Goal: Information Seeking & Learning: Learn about a topic

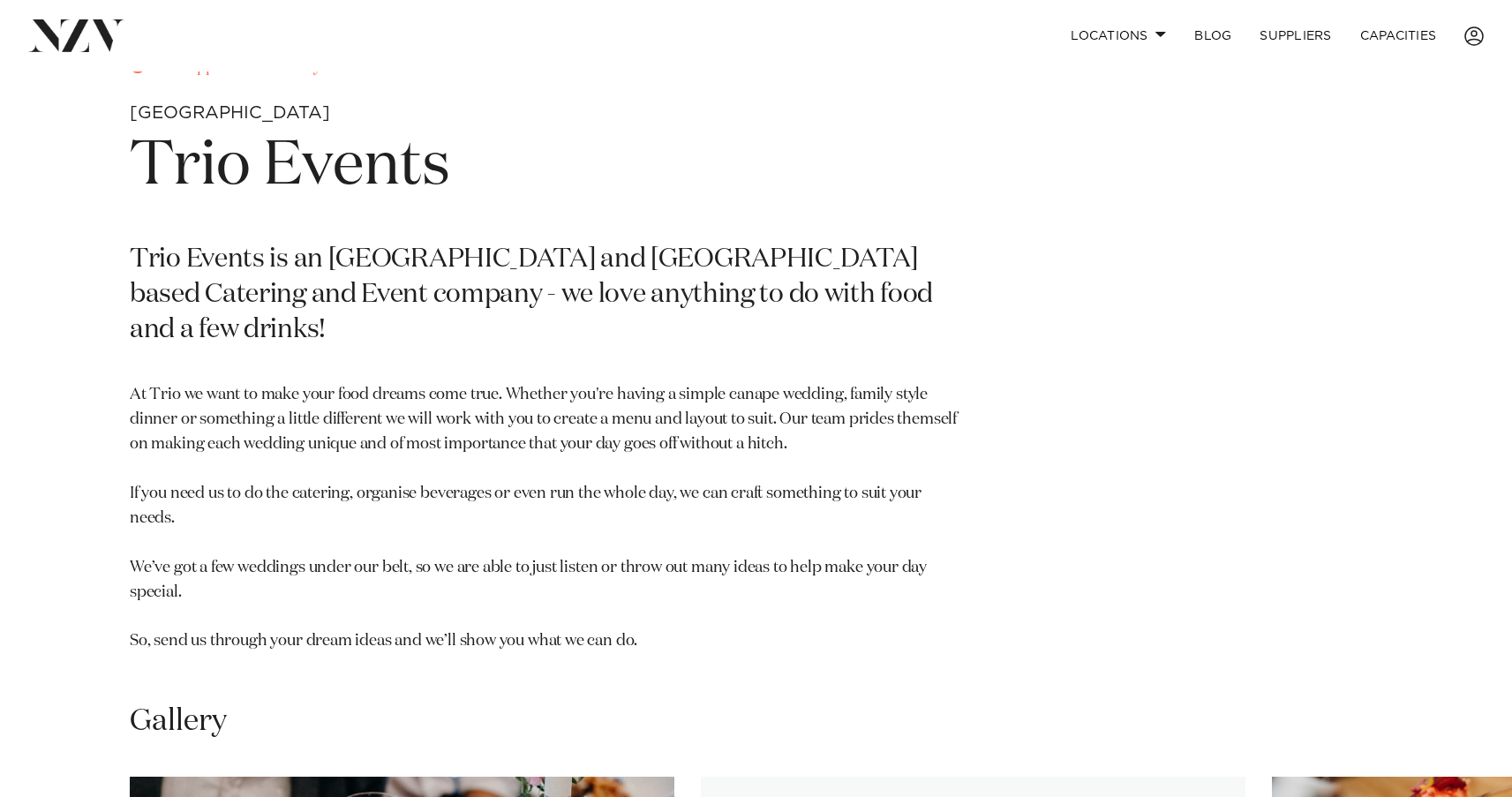
scroll to position [797, 0]
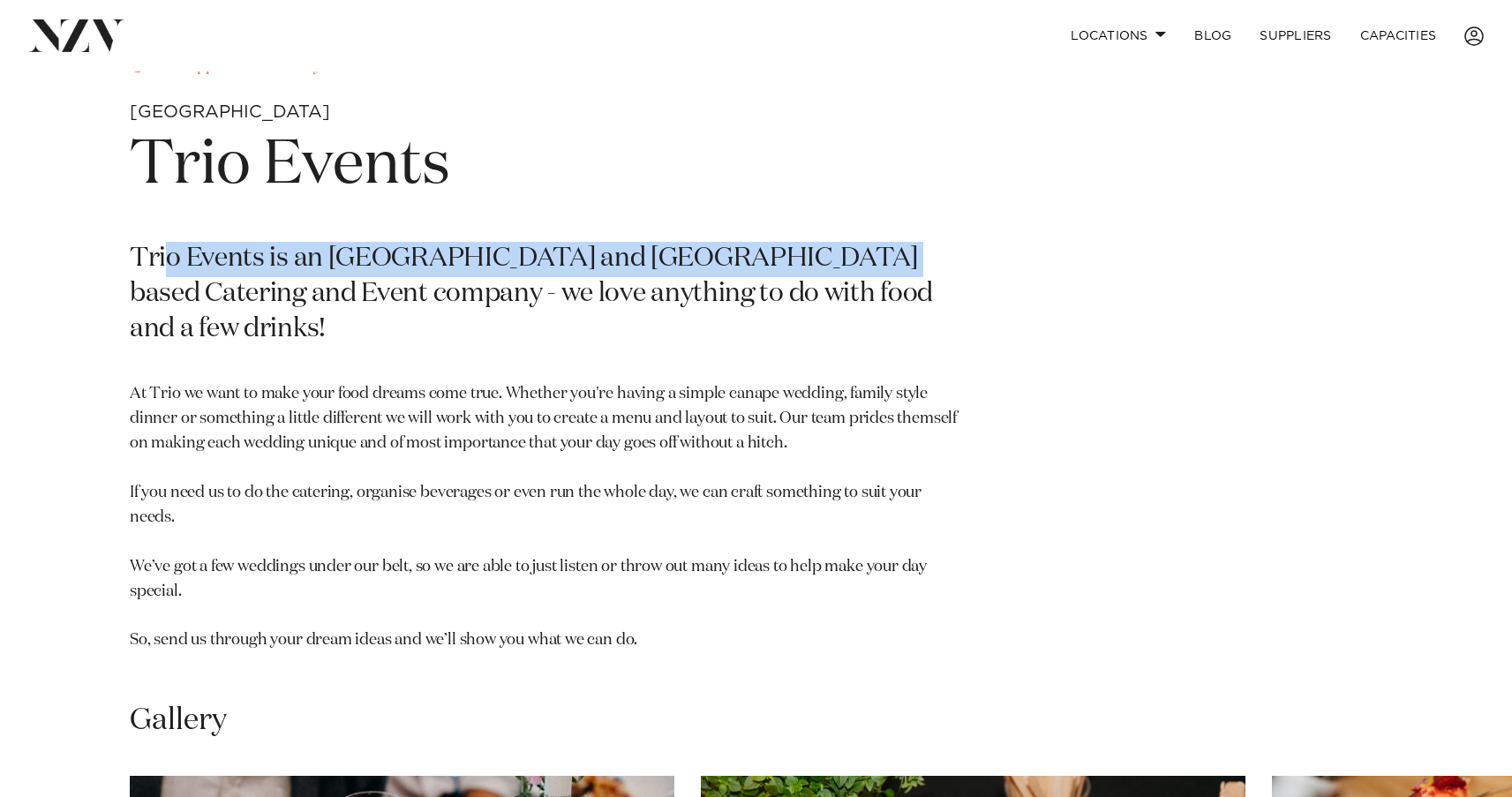
drag, startPoint x: 169, startPoint y: 254, endPoint x: 825, endPoint y: 256, distance: 656.0
click at [825, 256] on p "Trio Events is an Auckland and Waikato based Catering and Event company - we lo…" at bounding box center [548, 295] width 839 height 106
click at [586, 254] on p "Trio Events is an Auckland and Waikato based Catering and Event company - we lo…" at bounding box center [548, 295] width 839 height 106
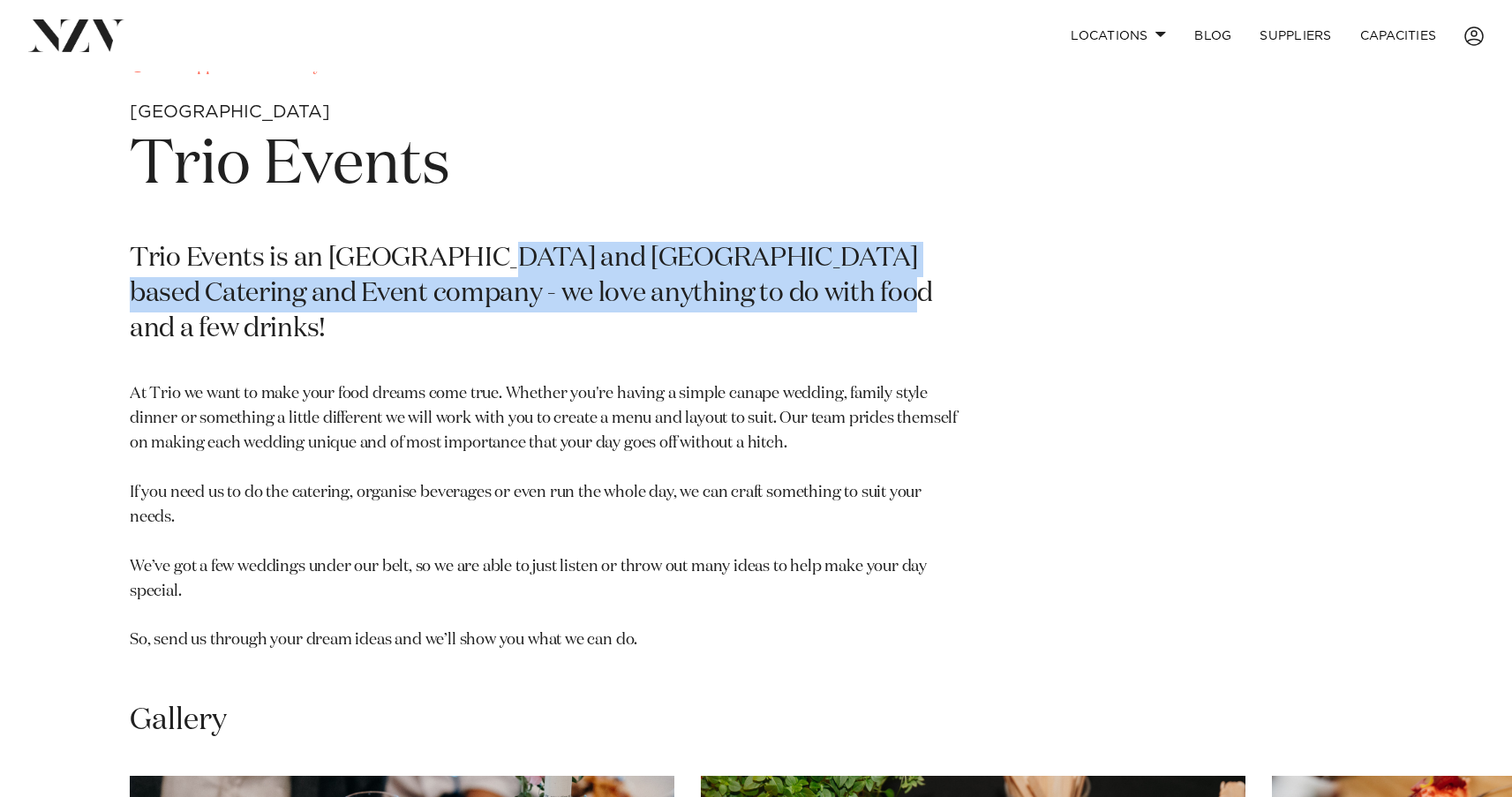
drag, startPoint x: 482, startPoint y: 254, endPoint x: 889, endPoint y: 296, distance: 409.2
click at [889, 296] on p "Trio Events is an Auckland and Waikato based Catering and Event company - we lo…" at bounding box center [548, 295] width 839 height 106
drag, startPoint x: 867, startPoint y: 294, endPoint x: 721, endPoint y: 243, distance: 154.7
click at [721, 243] on p "Trio Events is an Auckland and Waikato based Catering and Event company - we lo…" at bounding box center [548, 295] width 839 height 106
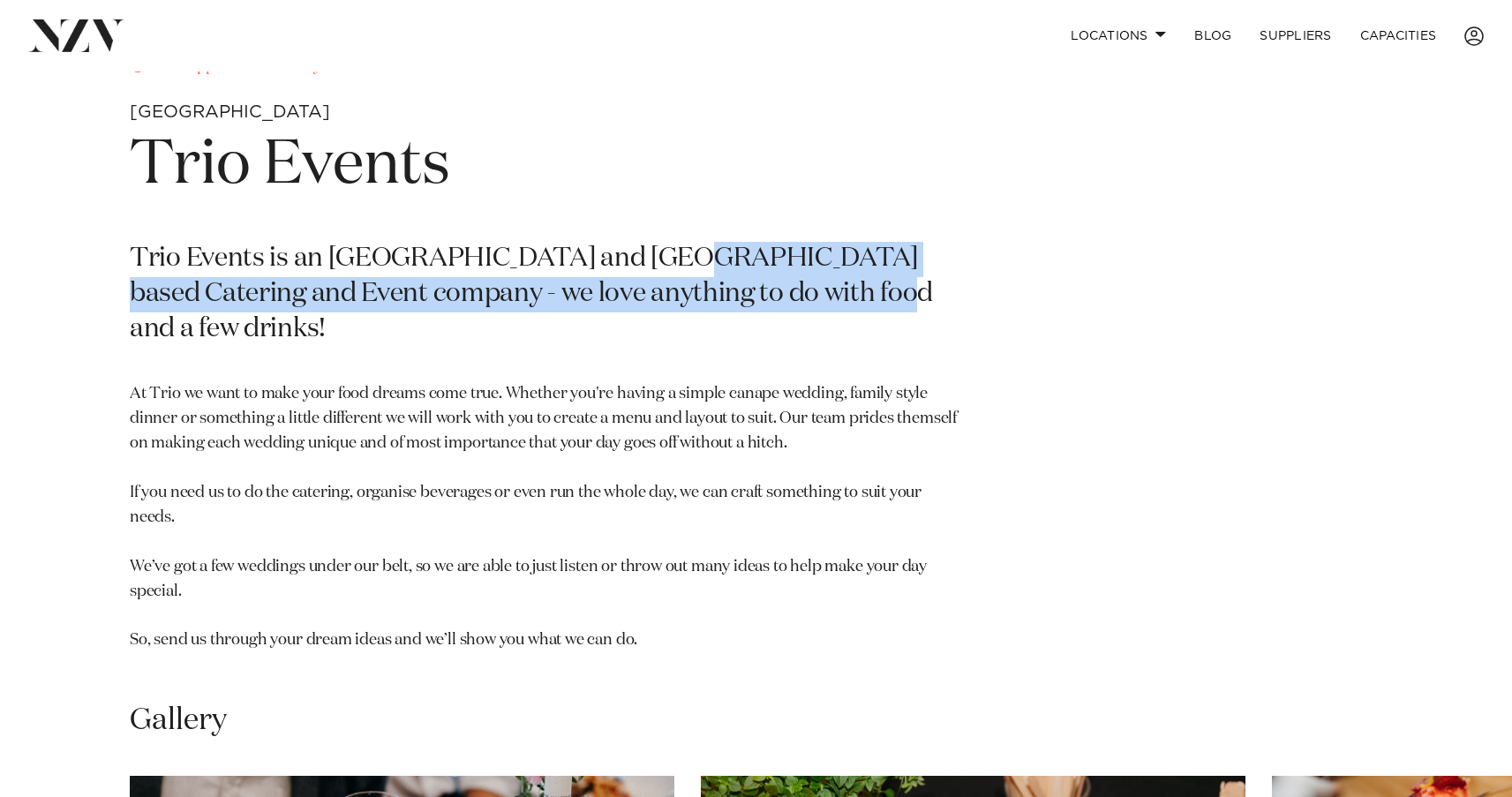
drag, startPoint x: 661, startPoint y: 248, endPoint x: 919, endPoint y: 293, distance: 261.9
click at [920, 293] on p "Trio Events is an Auckland and Waikato based Catering and Event company - we lo…" at bounding box center [548, 295] width 839 height 106
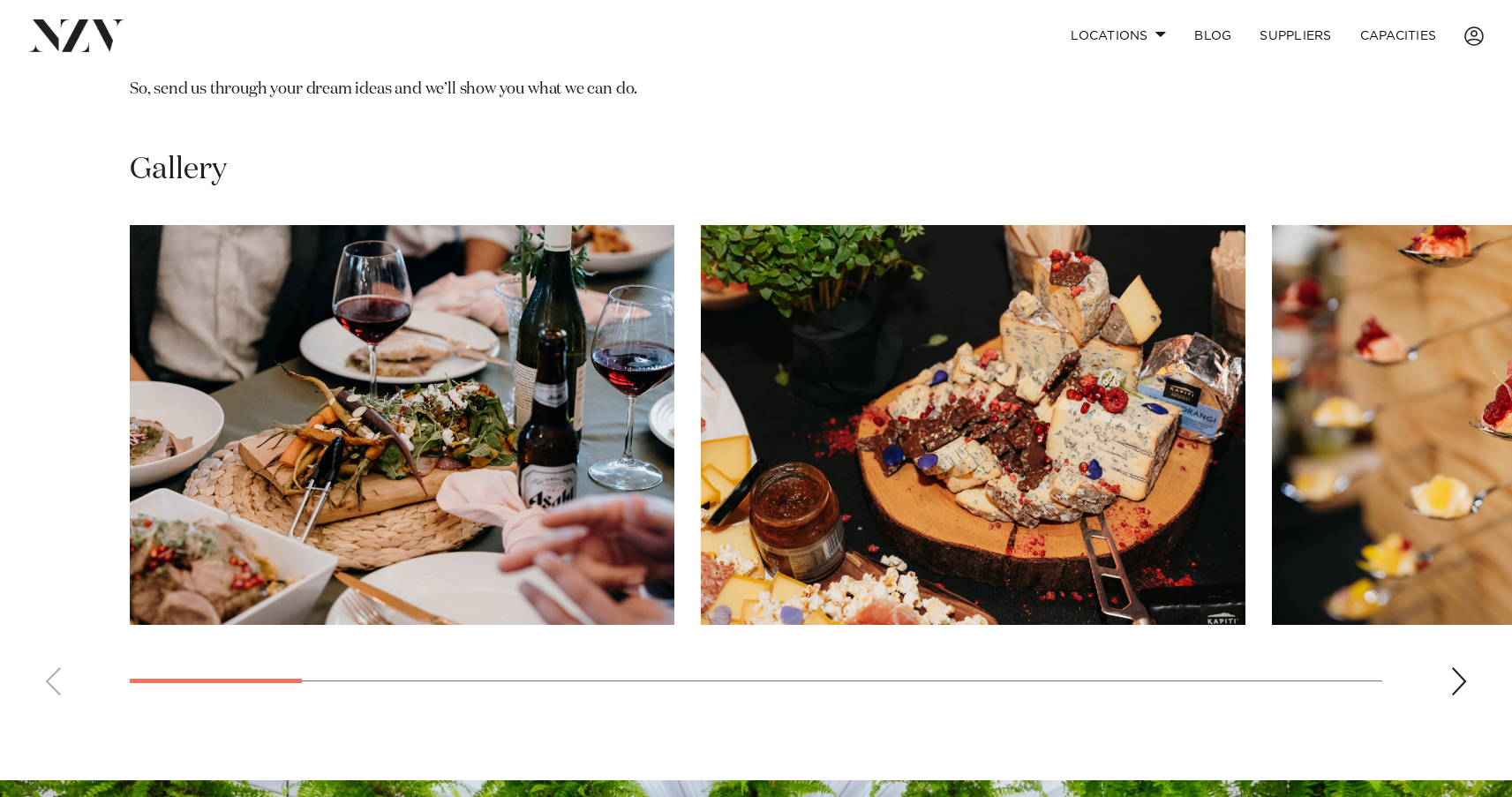
scroll to position [1348, 0]
click at [1464, 667] on div "Next slide" at bounding box center [1459, 681] width 18 height 29
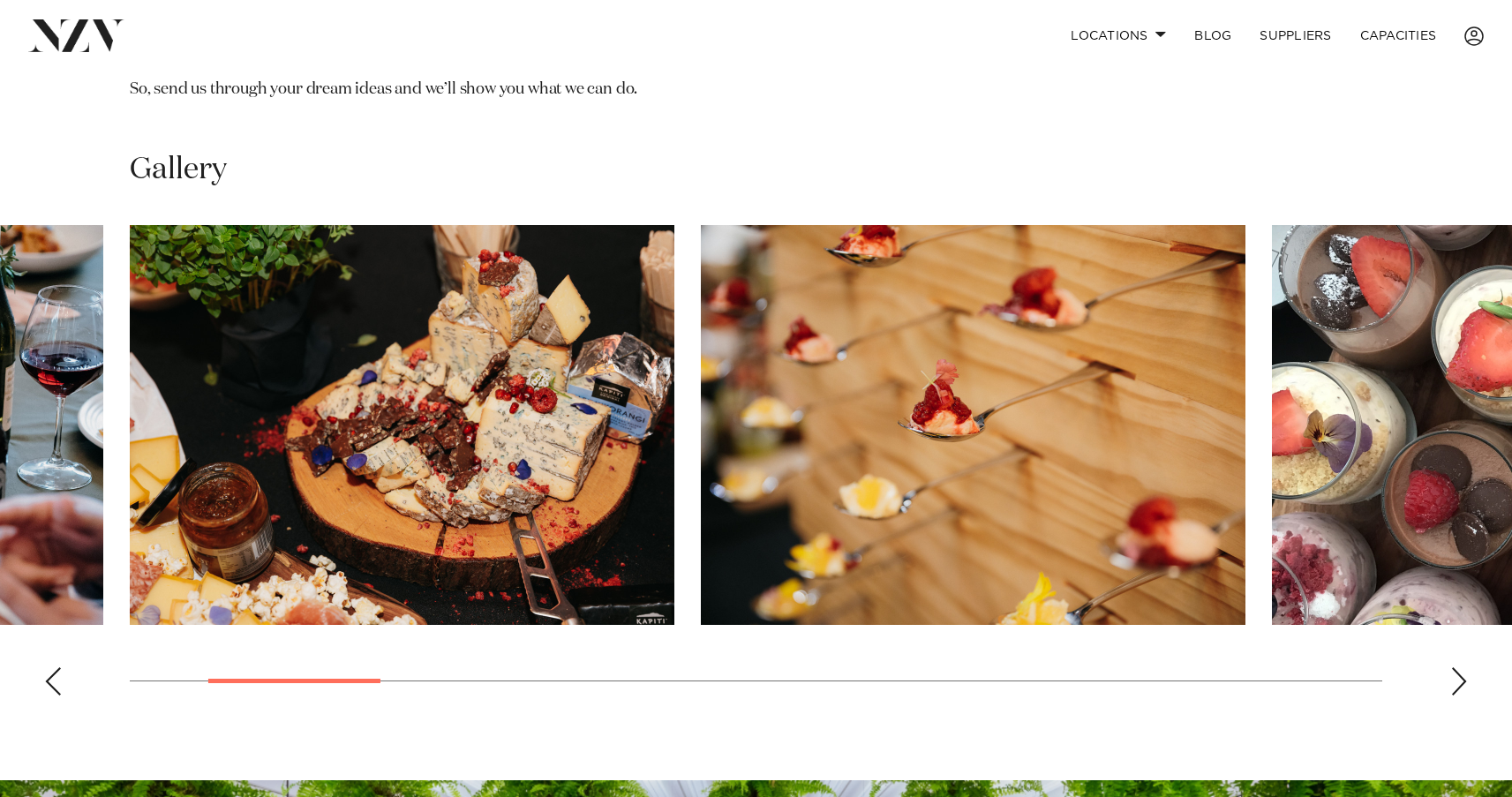
click at [1464, 667] on div "Next slide" at bounding box center [1459, 681] width 18 height 29
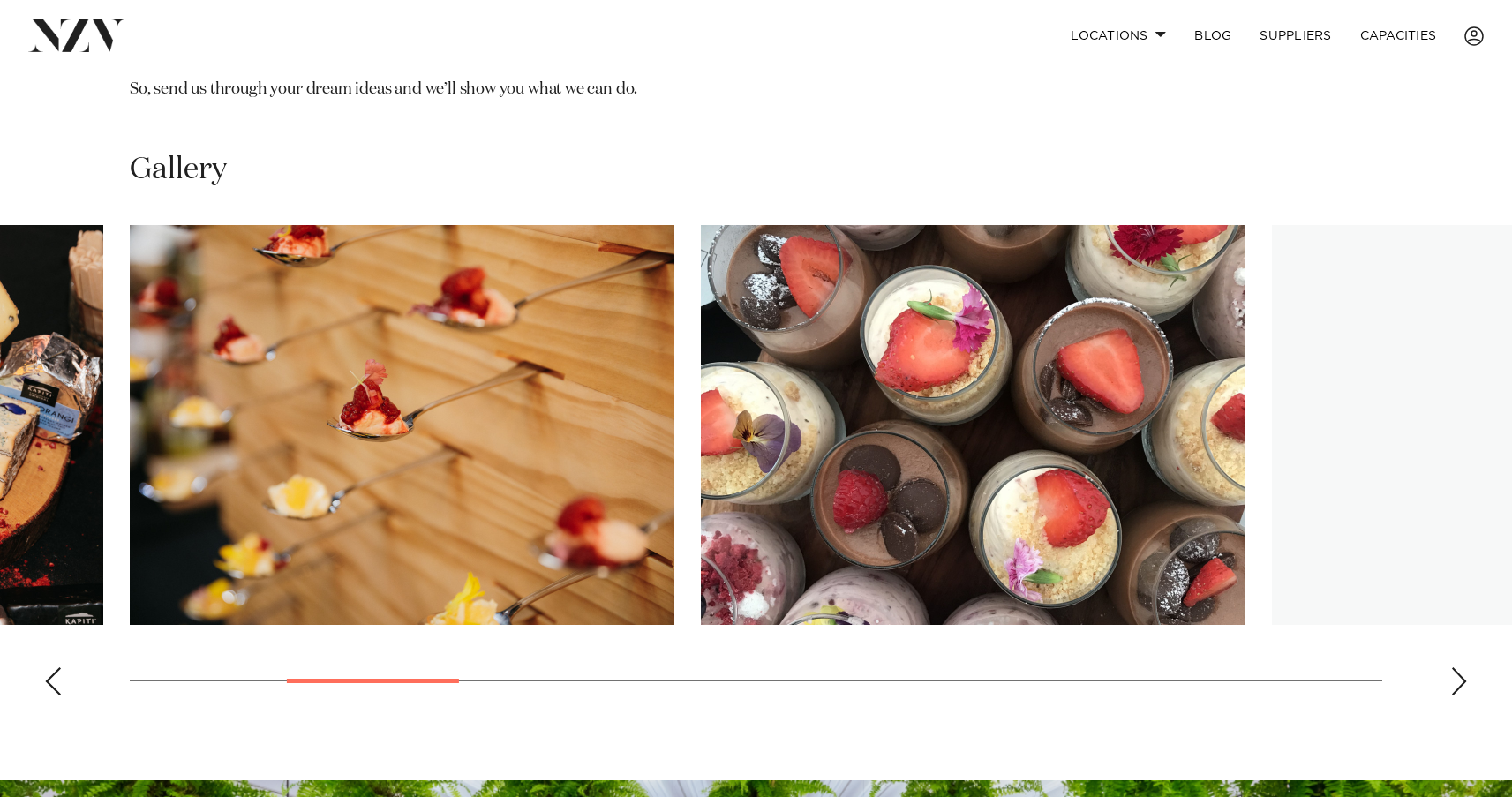
click at [1464, 667] on div "Next slide" at bounding box center [1459, 681] width 18 height 29
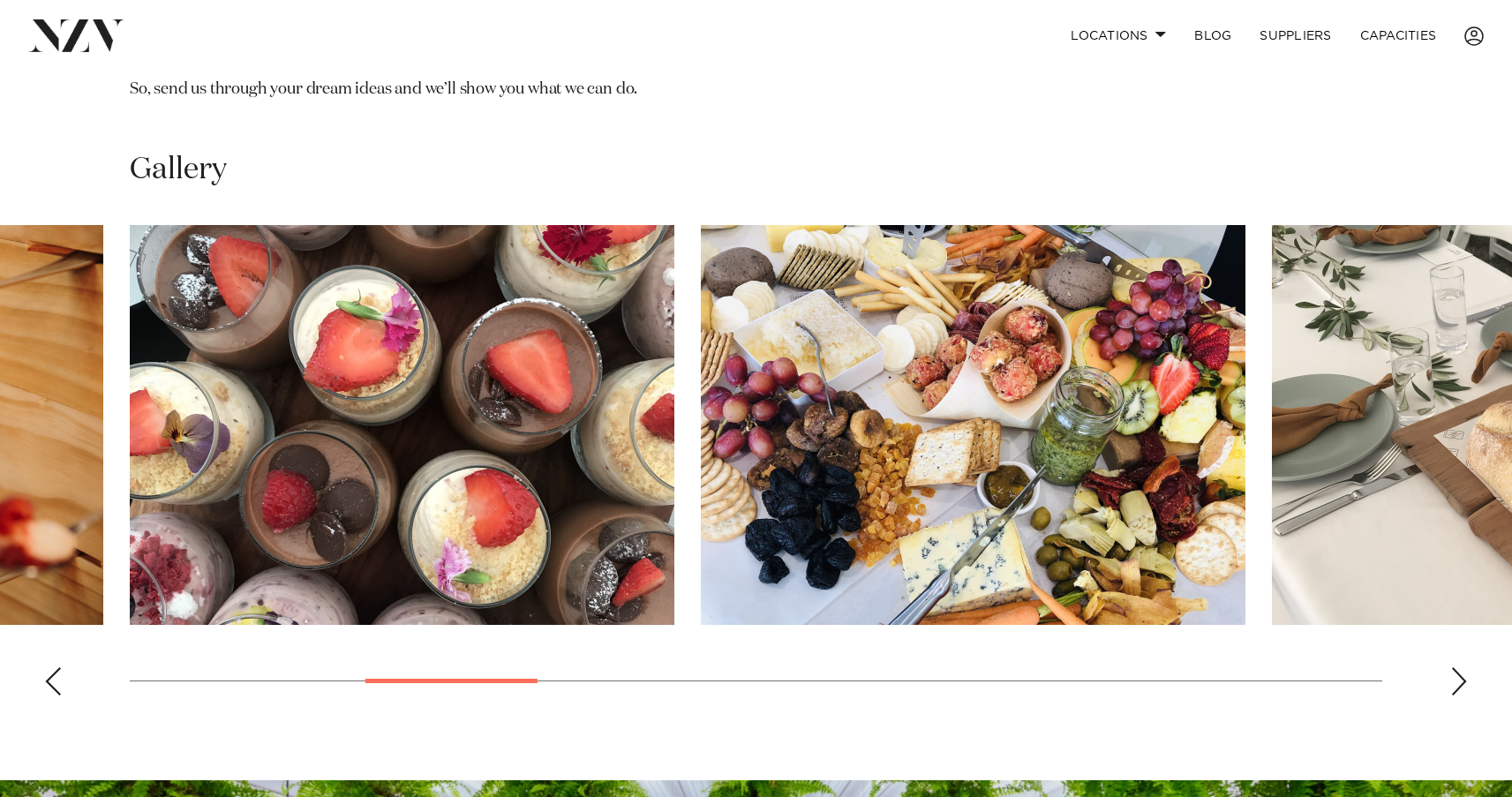
click at [1464, 667] on div "Next slide" at bounding box center [1459, 681] width 18 height 29
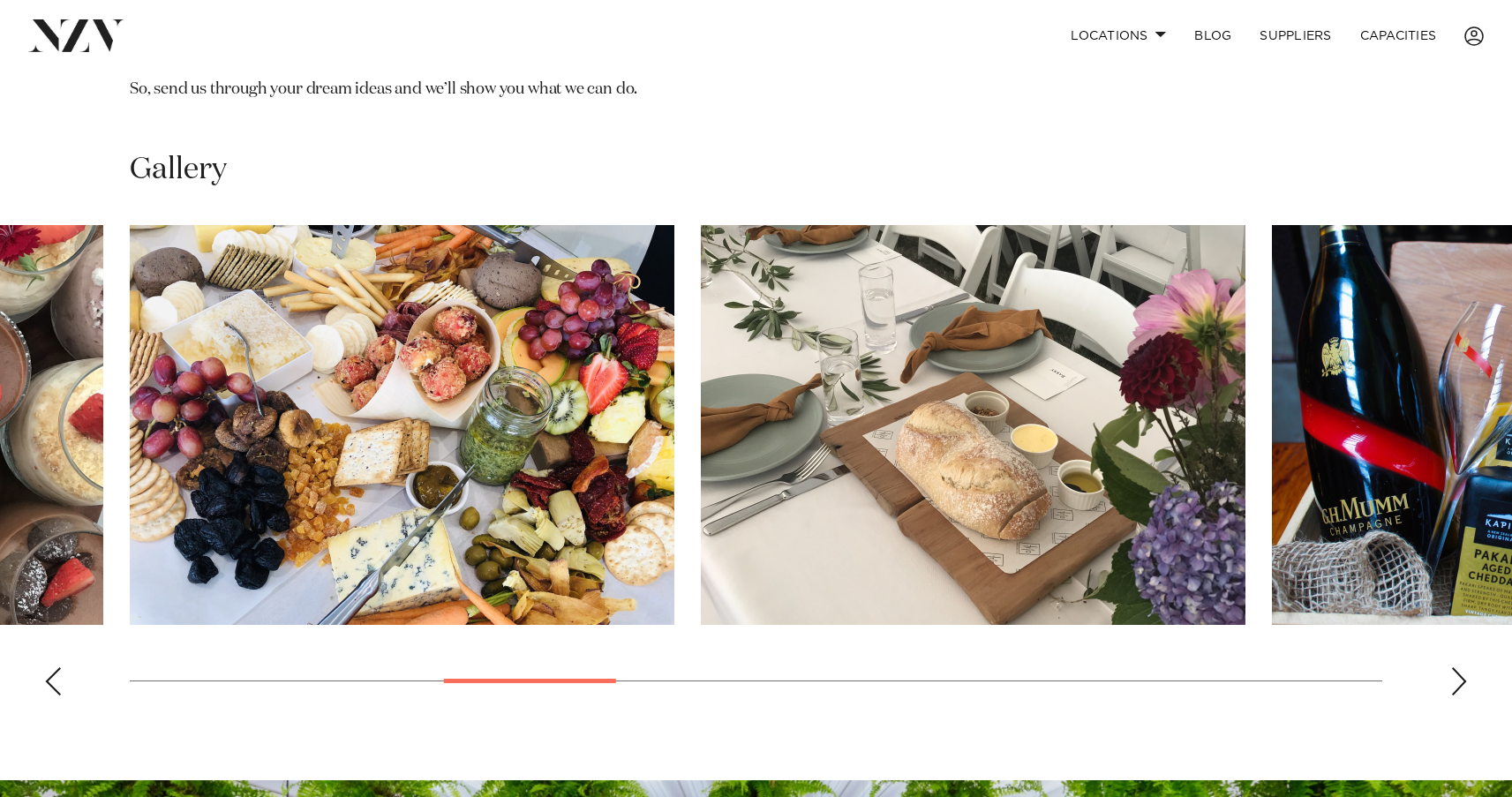
click at [1464, 667] on div "Next slide" at bounding box center [1459, 681] width 18 height 29
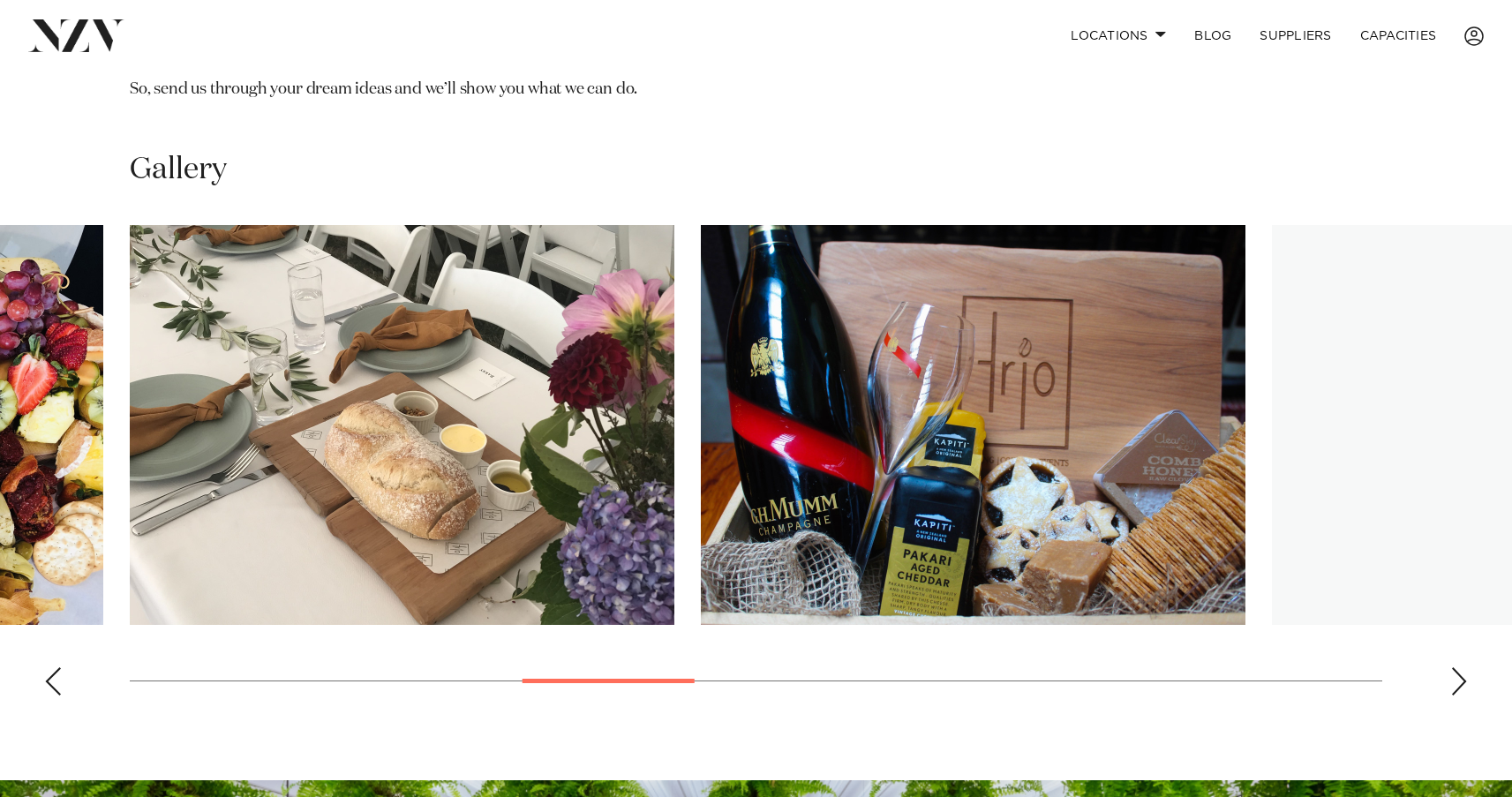
click at [1464, 667] on div "Next slide" at bounding box center [1459, 681] width 18 height 29
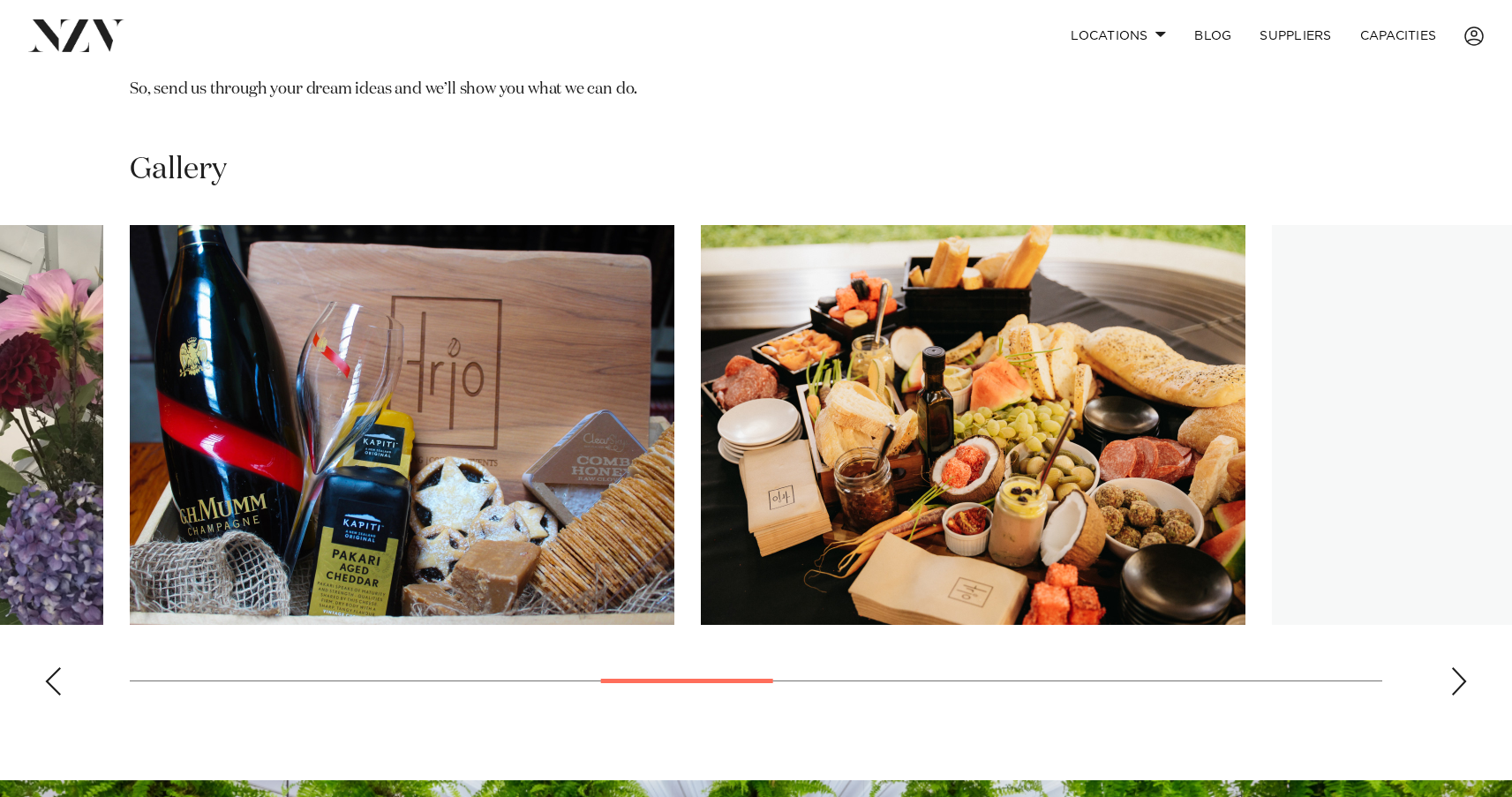
click at [1464, 667] on div "Next slide" at bounding box center [1459, 681] width 18 height 29
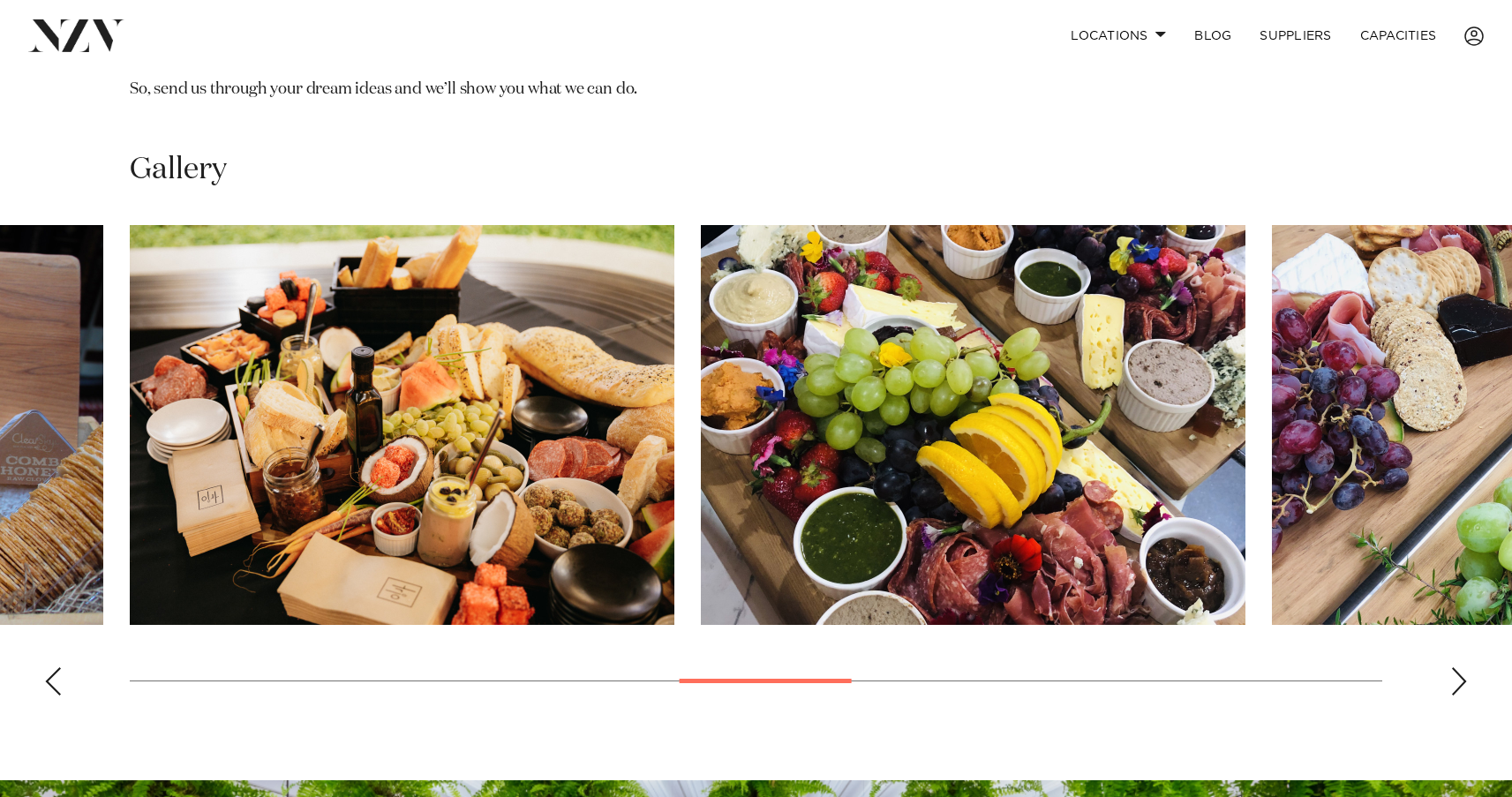
click at [1464, 667] on div "Next slide" at bounding box center [1459, 681] width 18 height 29
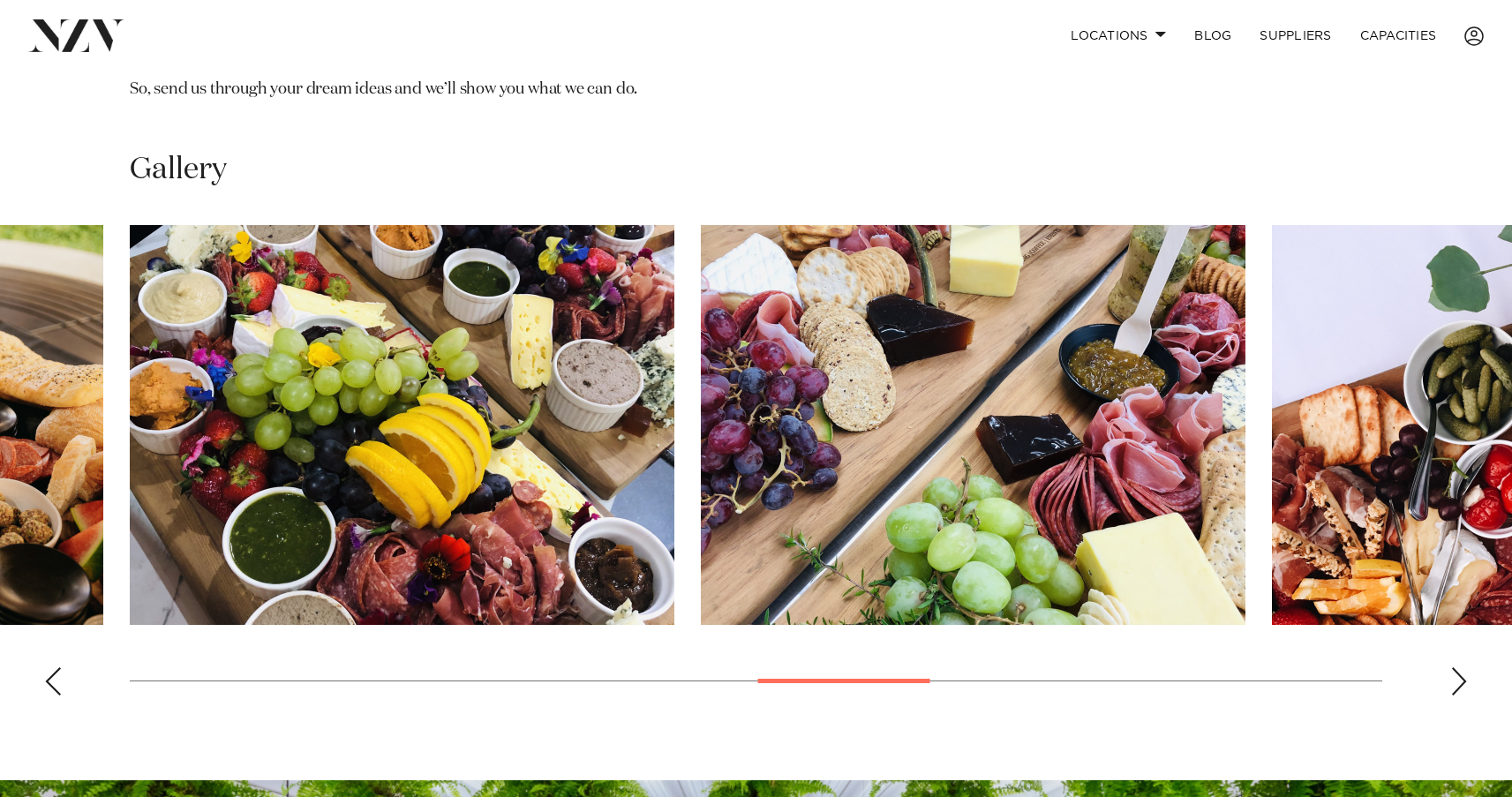
click at [1464, 667] on div "Next slide" at bounding box center [1459, 681] width 18 height 29
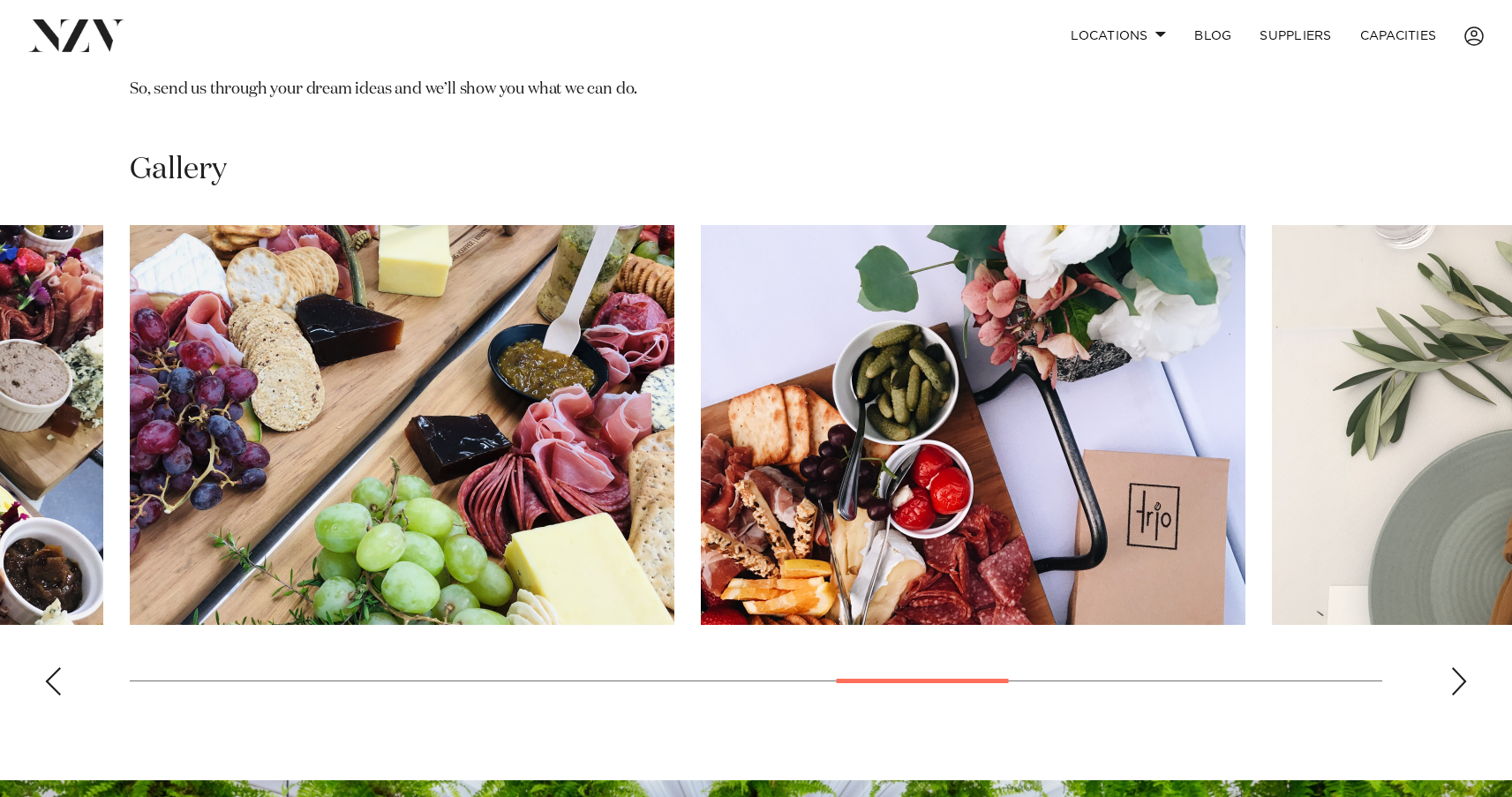
click at [1464, 667] on div "Next slide" at bounding box center [1459, 681] width 18 height 29
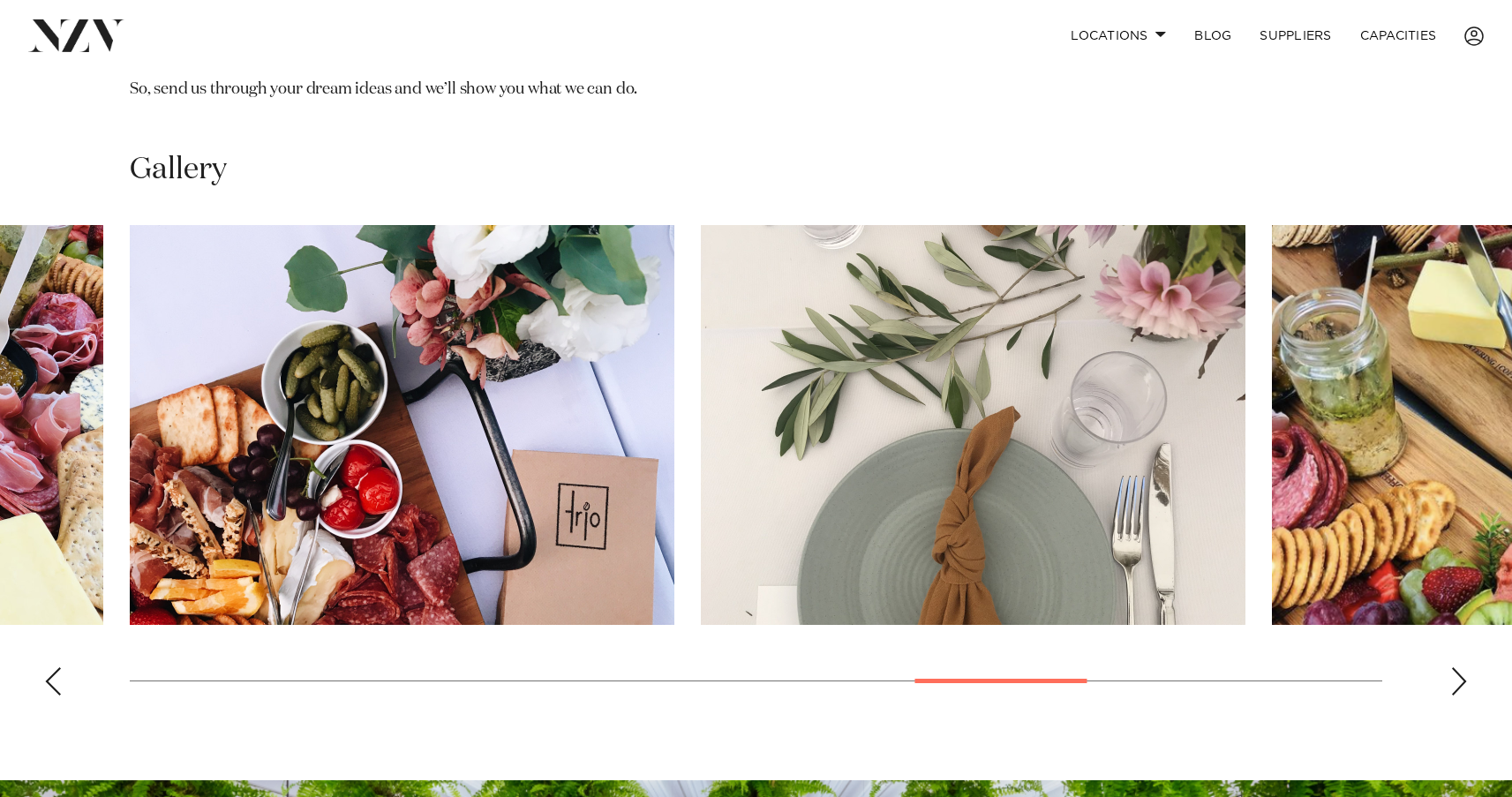
click at [1464, 667] on div "Next slide" at bounding box center [1459, 681] width 18 height 29
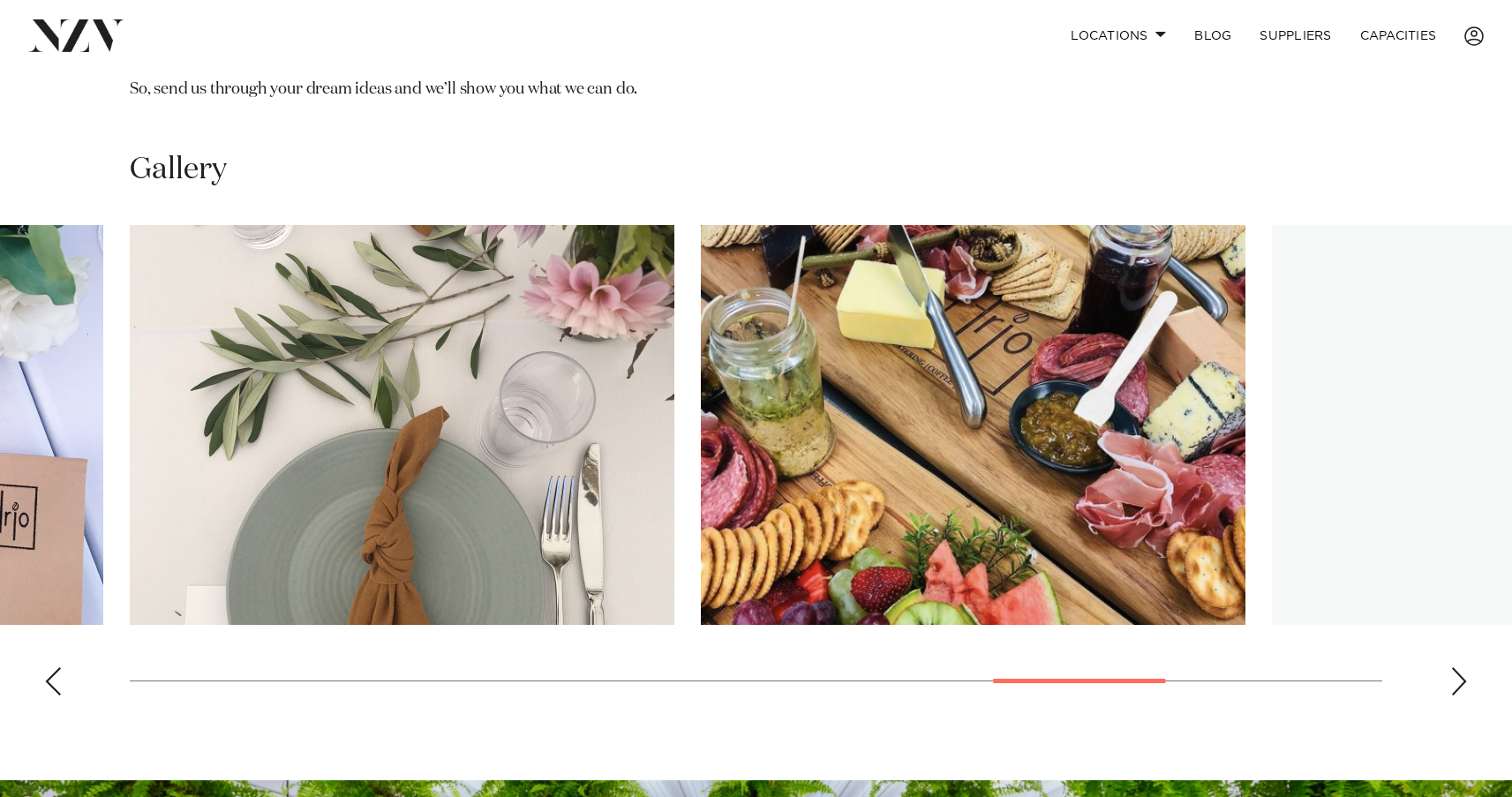
click at [1464, 667] on div "Next slide" at bounding box center [1459, 681] width 18 height 29
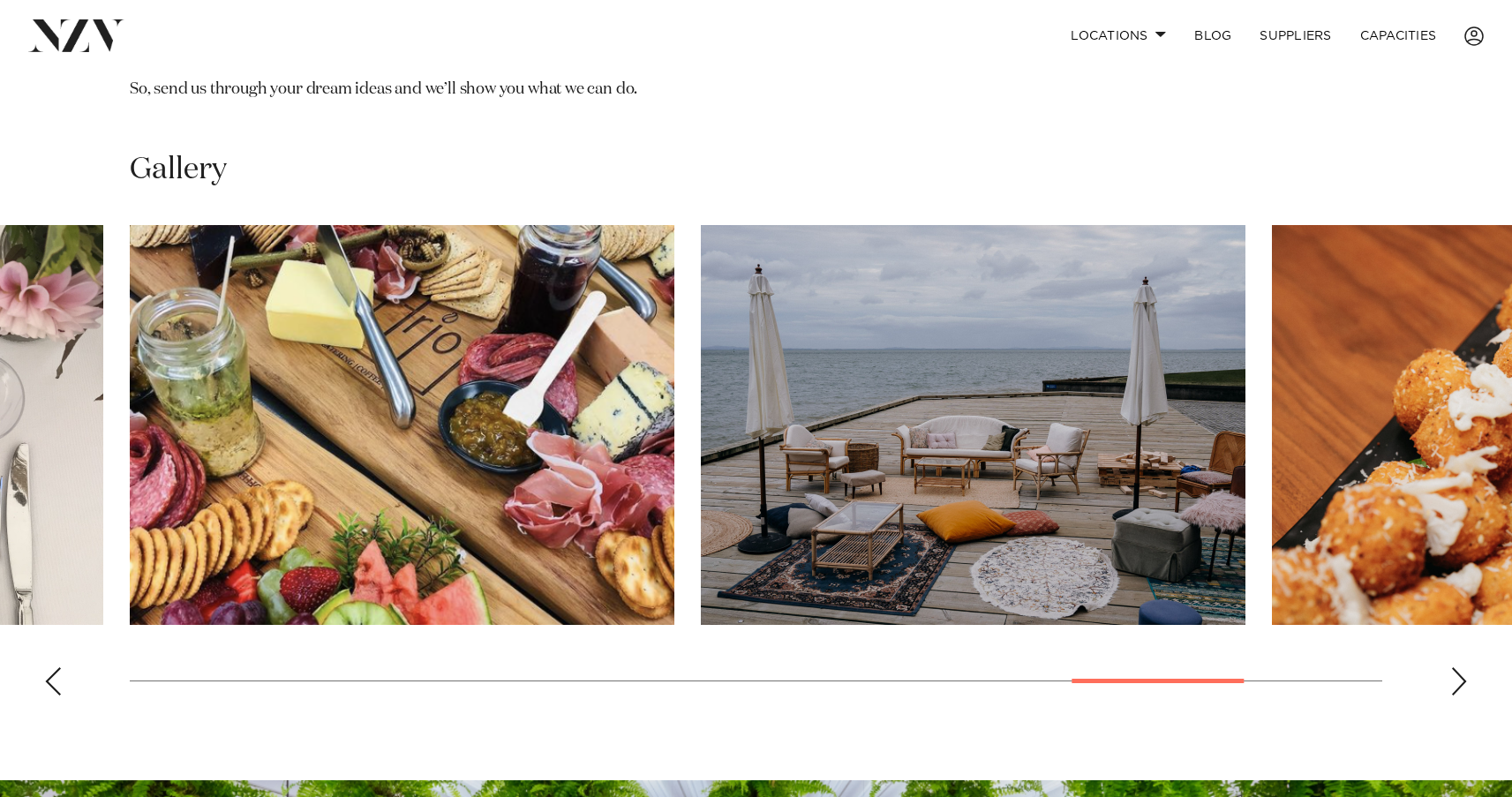
click at [1464, 667] on div "Next slide" at bounding box center [1459, 681] width 18 height 29
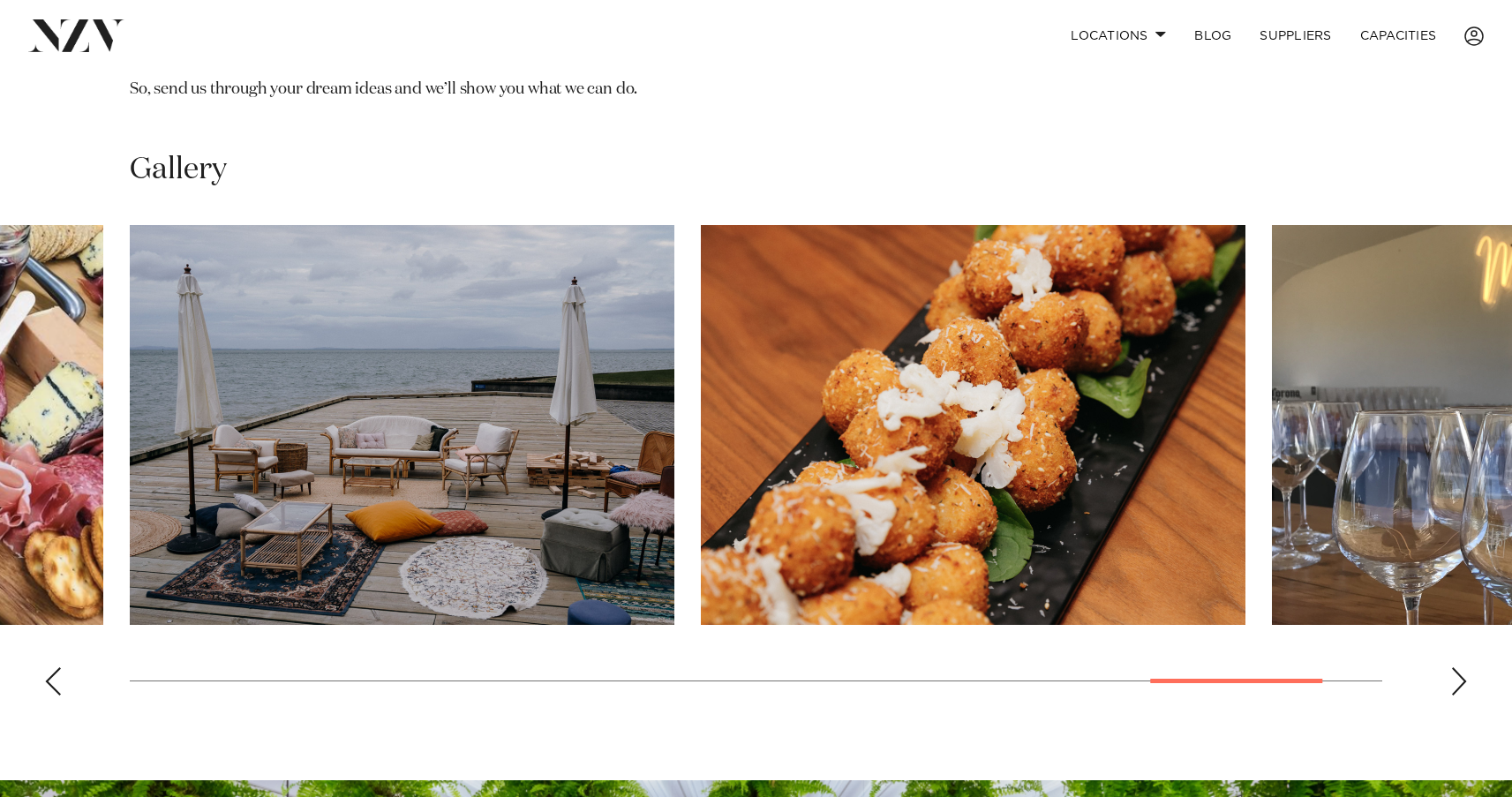
click at [1464, 667] on div "Next slide" at bounding box center [1459, 681] width 18 height 29
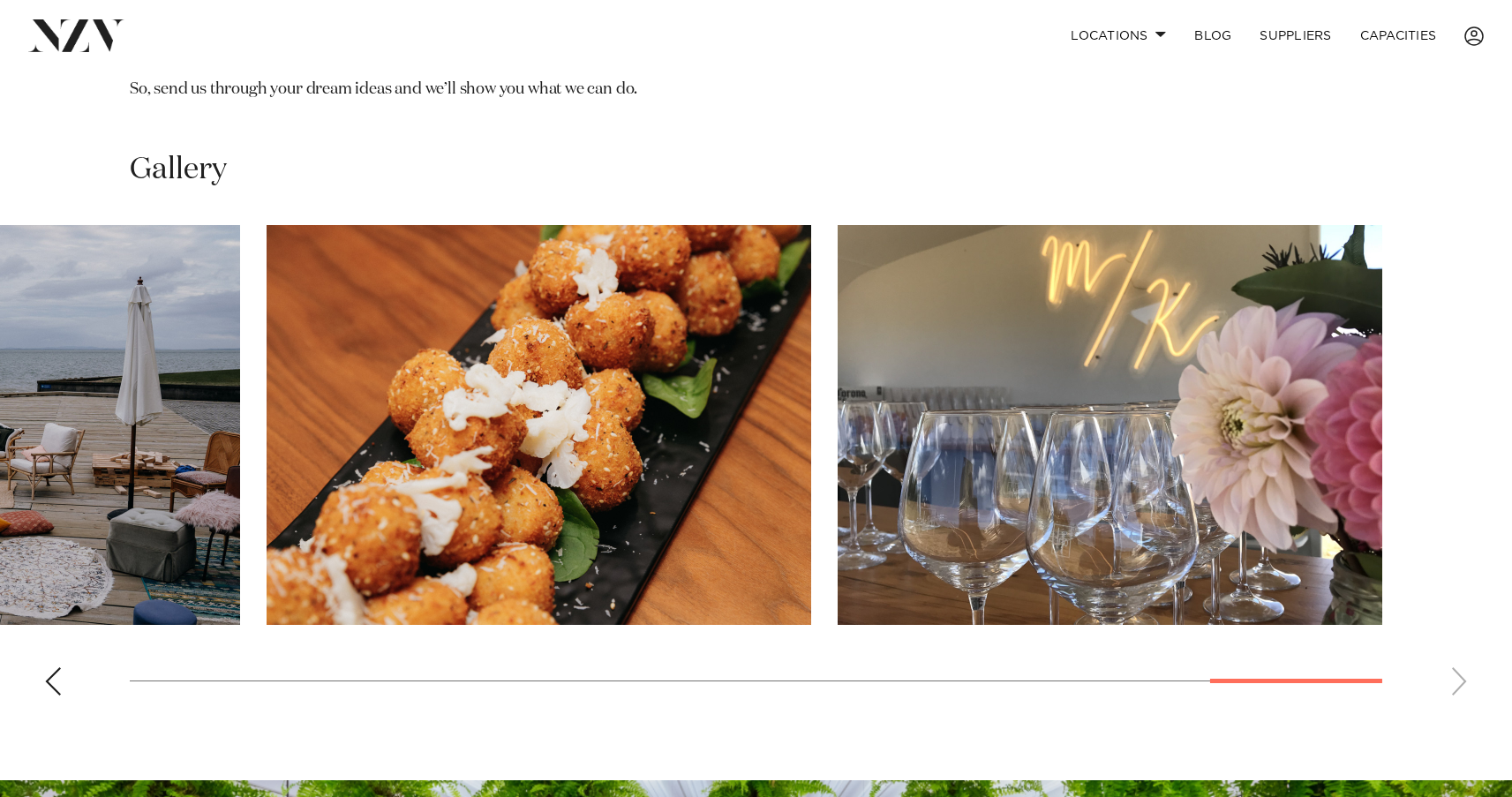
click at [1464, 606] on swiper-container at bounding box center [756, 468] width 1512 height 485
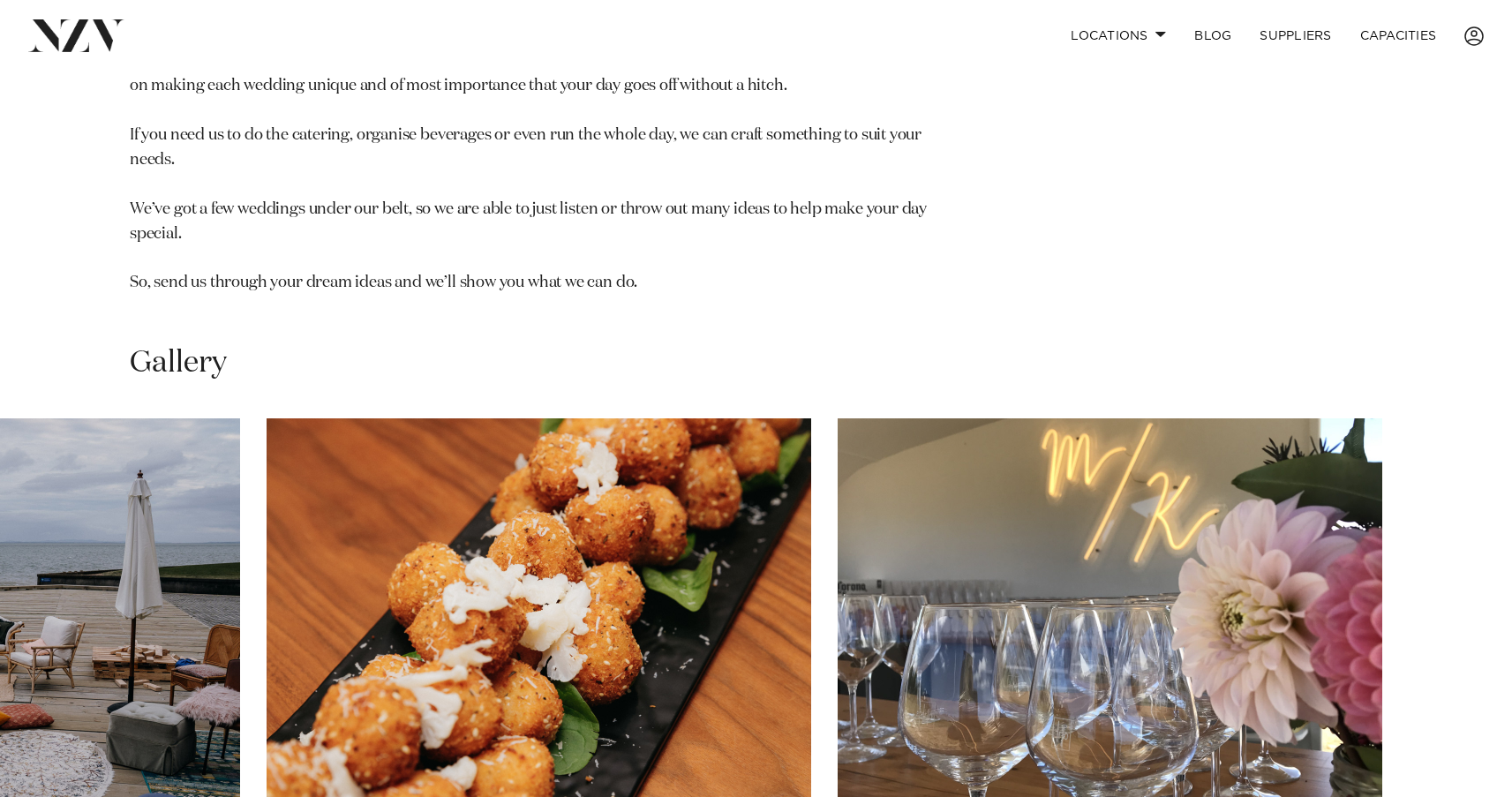
scroll to position [1159, 0]
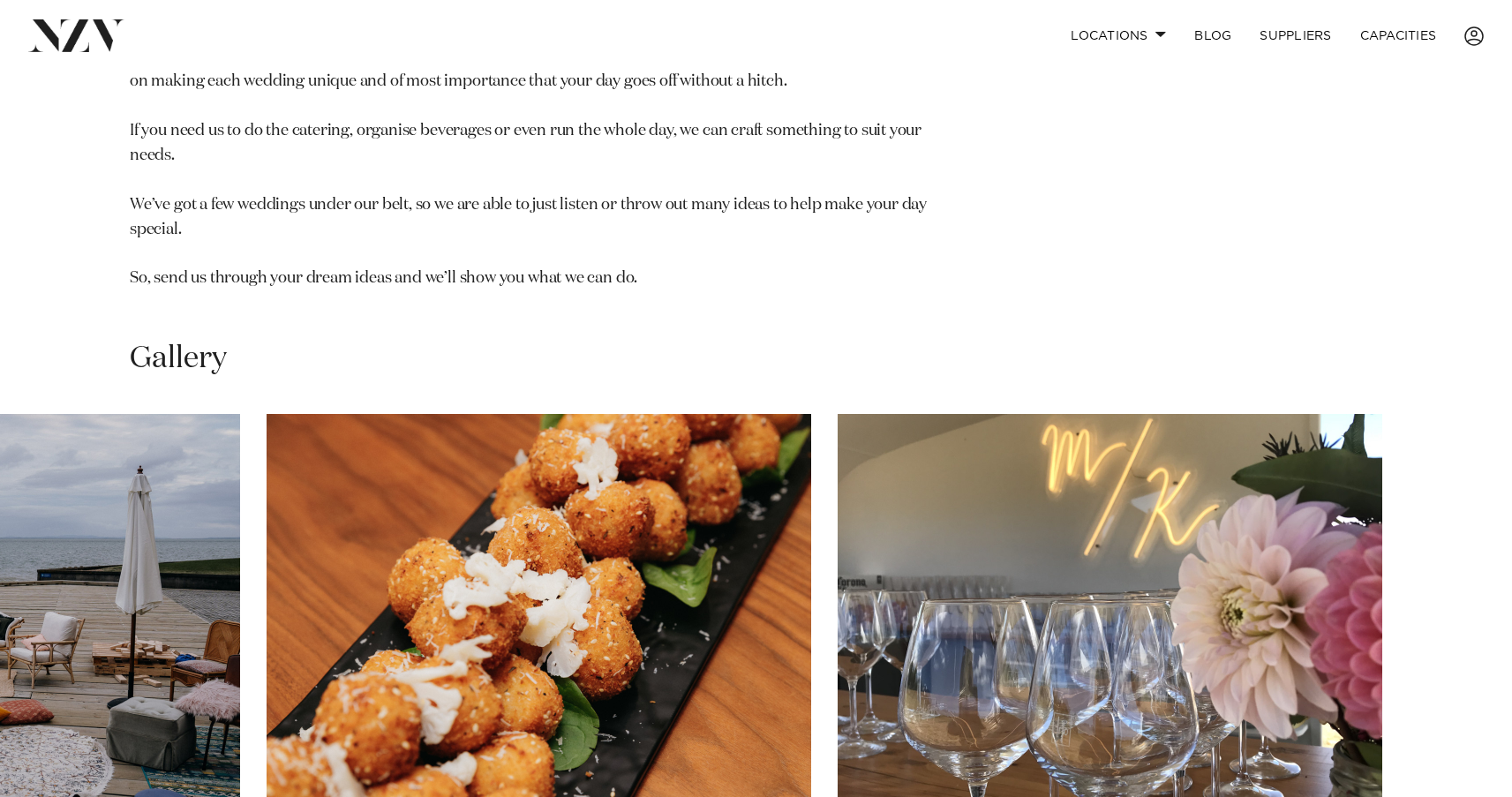
click at [1384, 219] on div "This supplier is currently unavailable on NZ Venues. Auckland Trio Events Trio …" at bounding box center [755, 2] width 1483 height 620
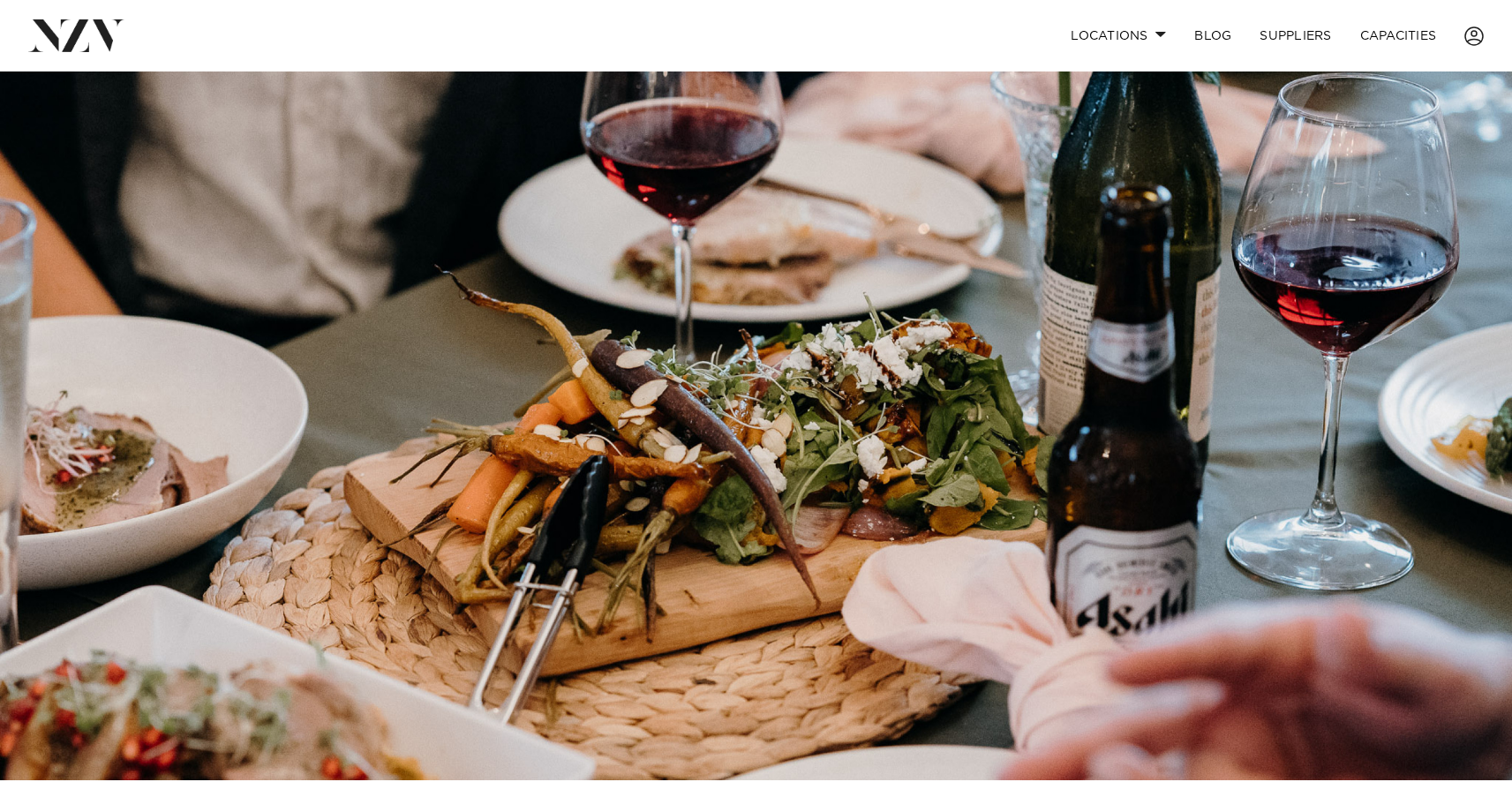
scroll to position [0, 0]
click at [979, 39] on div "Locations Auckland Wellington Christchurch Queenstown Hamilton Northland Bay of…" at bounding box center [973, 36] width 1019 height 38
click at [897, 49] on div "Locations Auckland Wellington Christchurch Queenstown Hamilton Northland Bay of…" at bounding box center [973, 36] width 1019 height 38
click at [808, 36] on div "Locations Auckland Wellington Christchurch Queenstown Hamilton Northland Bay of…" at bounding box center [973, 36] width 1019 height 38
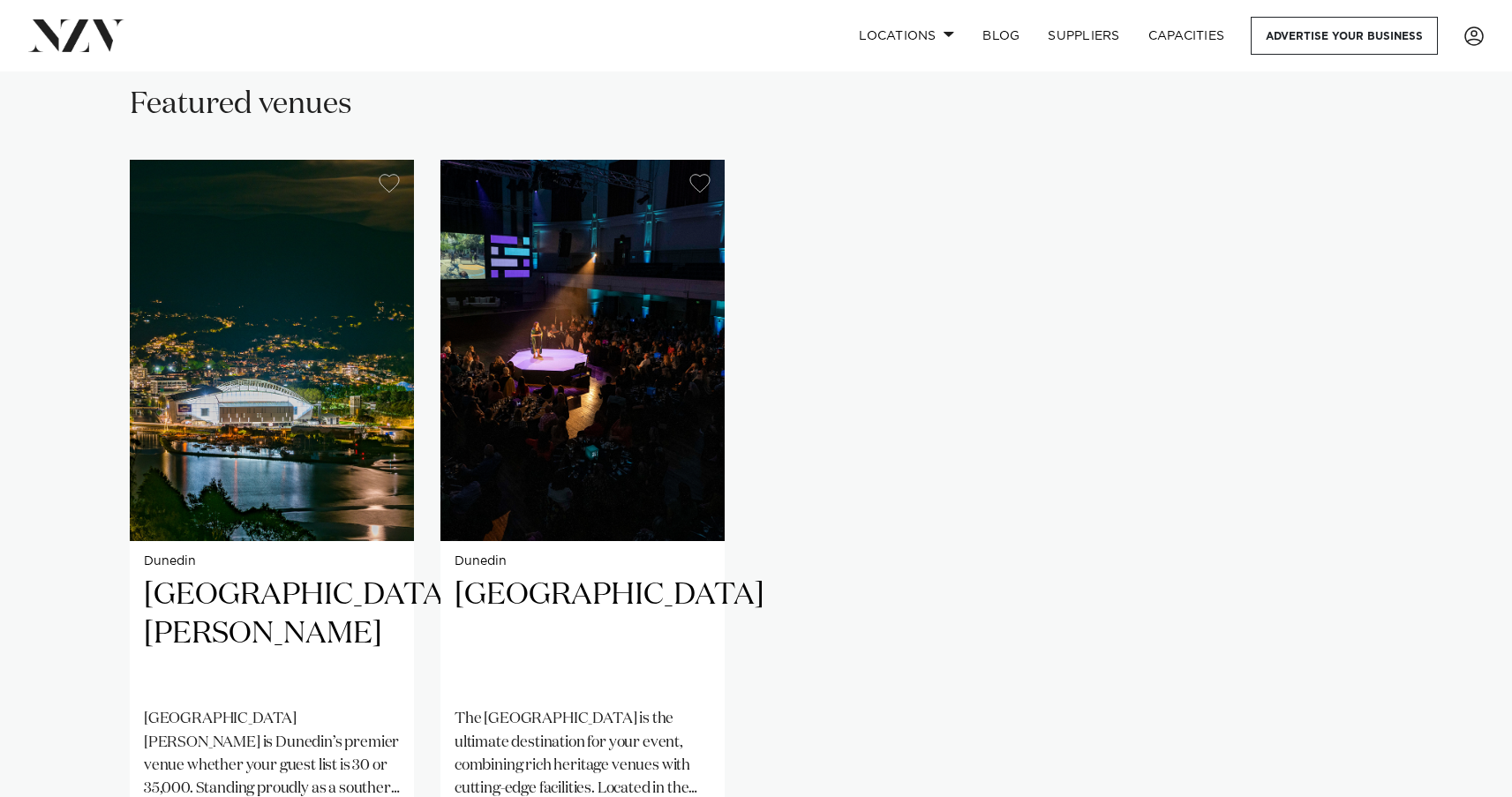
click at [1185, 379] on div "Dunedin [GEOGRAPHIC_DATA][PERSON_NAME] [GEOGRAPHIC_DATA][PERSON_NAME] is [PERSO…" at bounding box center [755, 525] width 1252 height 731
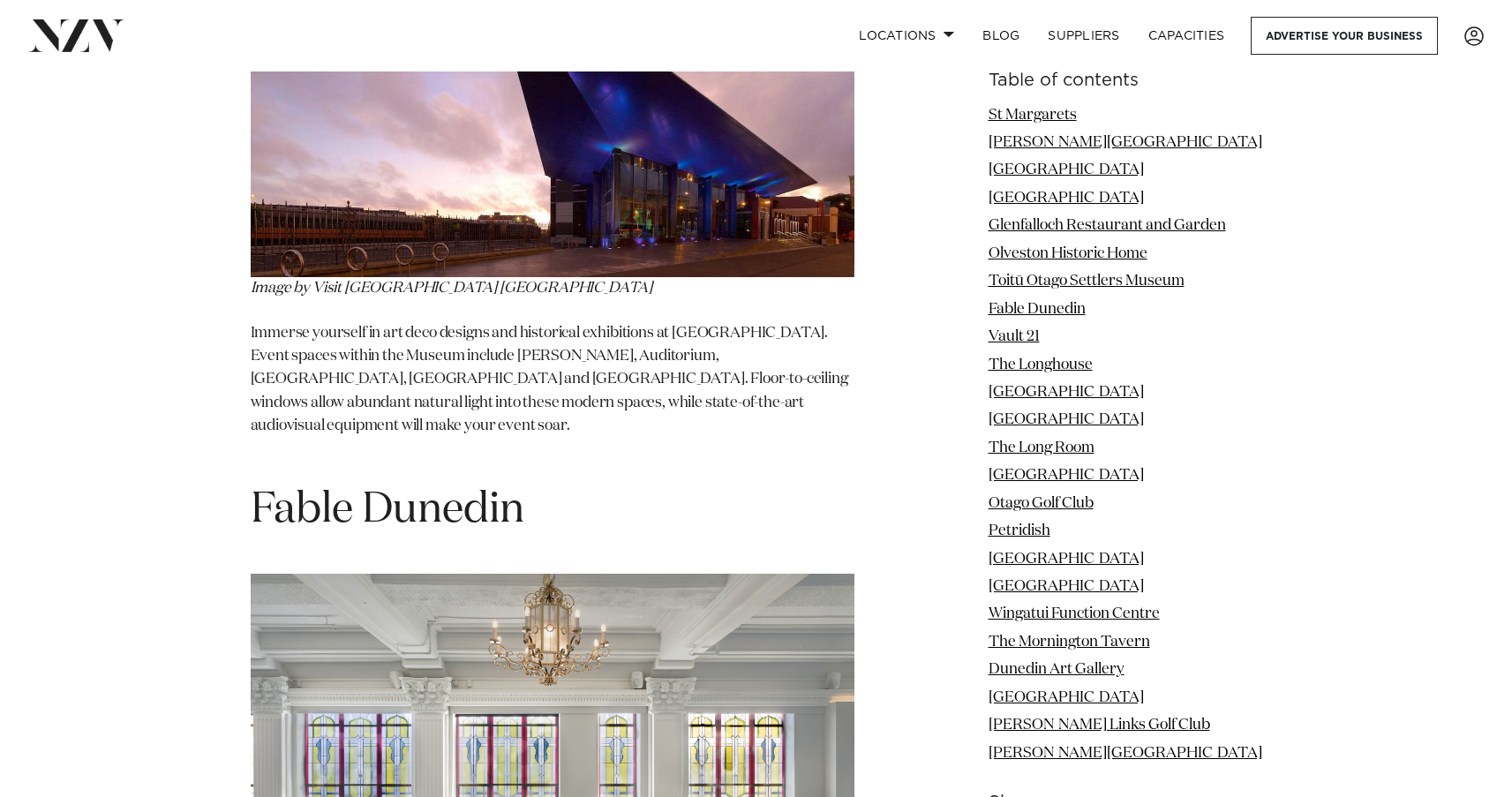
scroll to position [6825, 0]
